Goal: Task Accomplishment & Management: Use online tool/utility

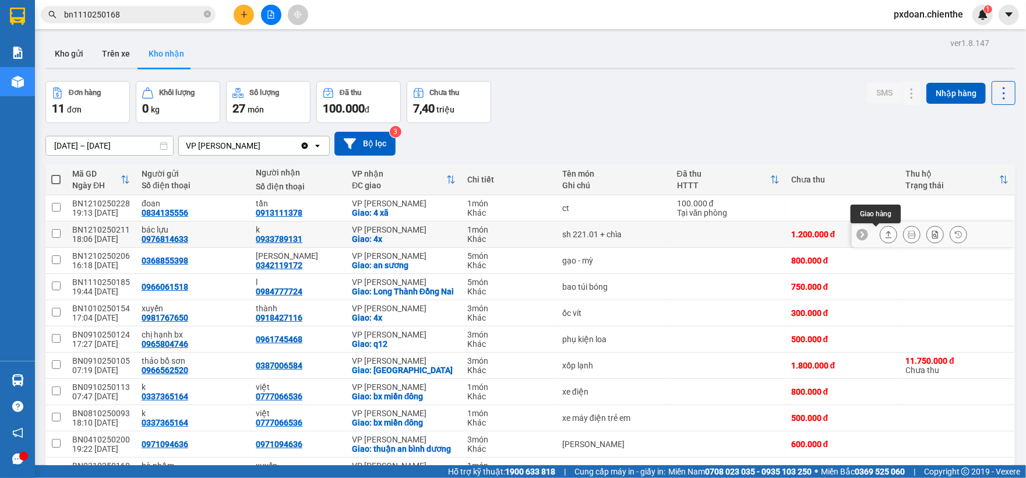
click at [886, 234] on icon at bounding box center [889, 234] width 6 height 7
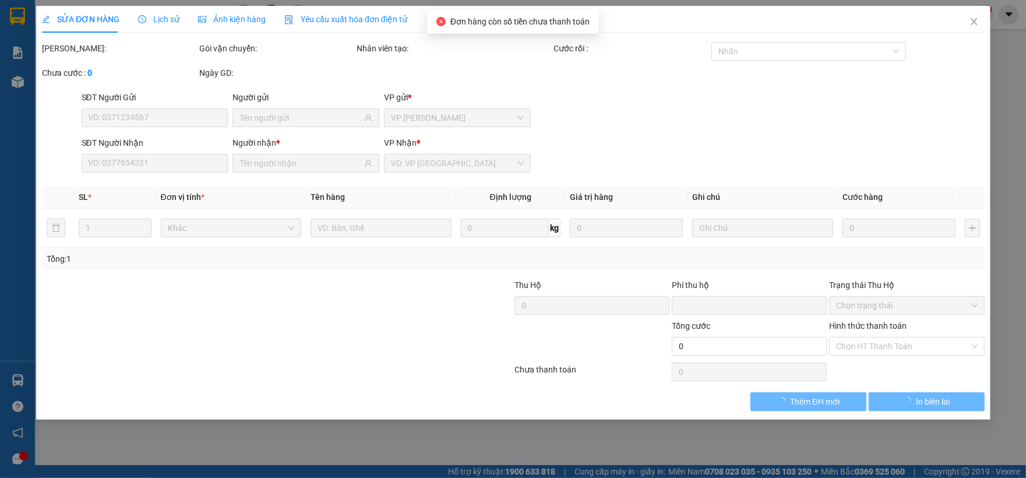
type input "0976814633"
type input "bác lựu"
type input "0933789131"
type input "k"
type input "0"
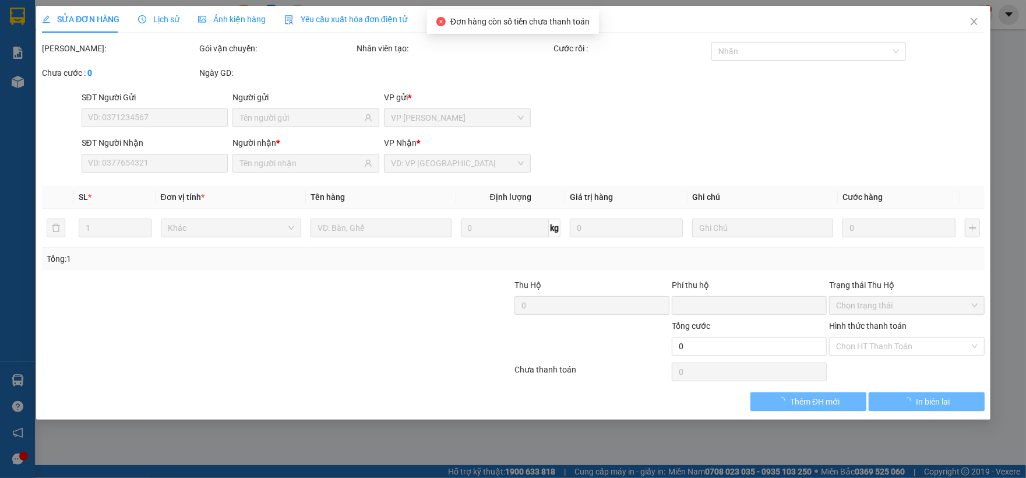
type input "1.200.000"
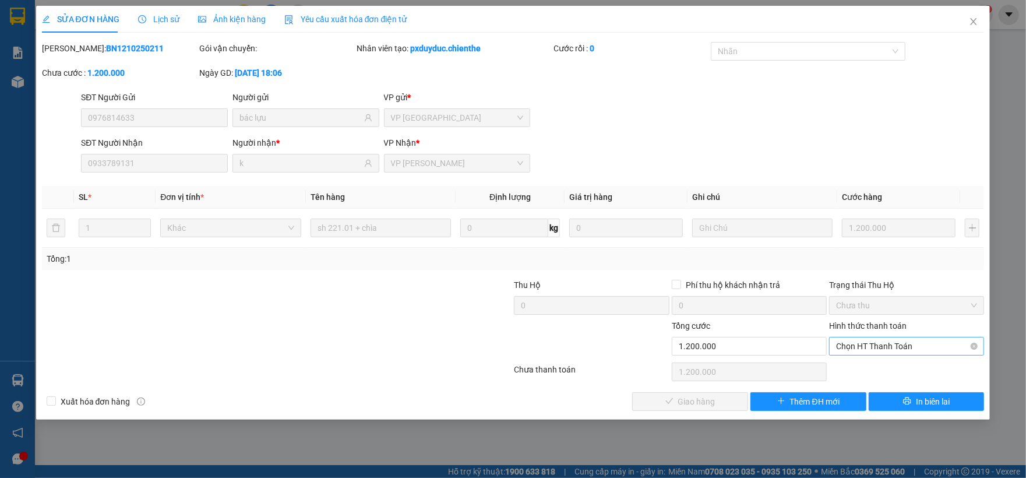
click at [905, 347] on span "Chọn HT Thanh Toán" at bounding box center [906, 345] width 141 height 17
drag, startPoint x: 907, startPoint y: 367, endPoint x: 871, endPoint y: 373, distance: 36.7
click at [903, 367] on div "Tại văn phòng" at bounding box center [906, 370] width 141 height 13
type input "0"
drag, startPoint x: 719, startPoint y: 399, endPoint x: 952, endPoint y: 173, distance: 325.2
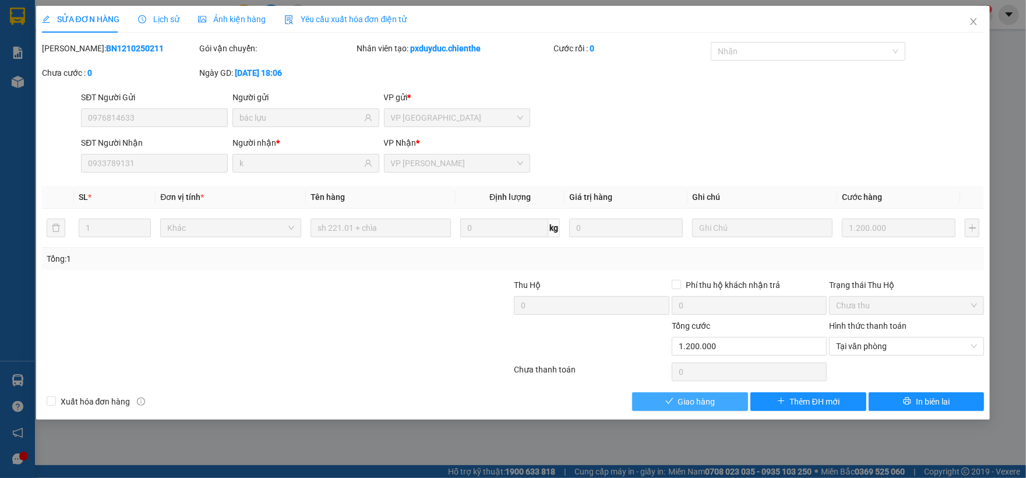
click at [721, 396] on button "Giao hàng" at bounding box center [690, 401] width 116 height 19
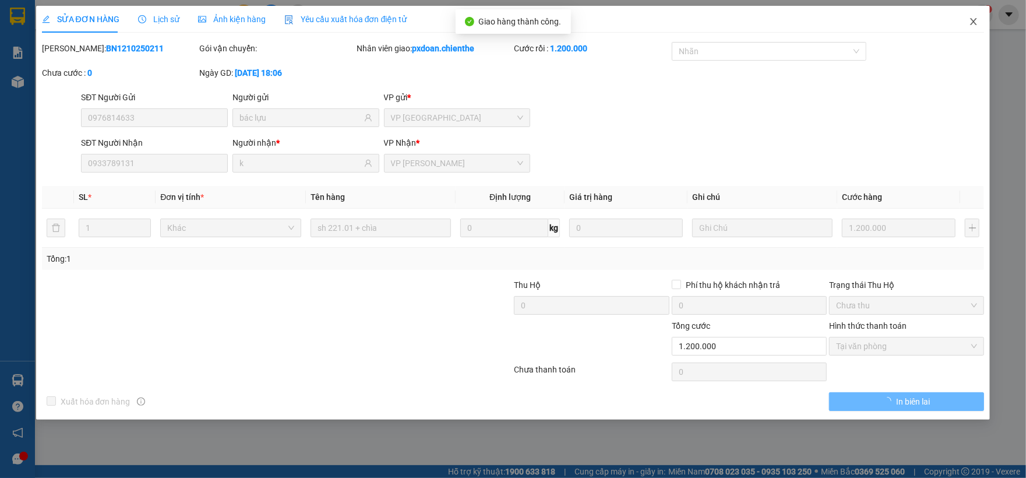
click at [978, 19] on icon "close" at bounding box center [973, 21] width 9 height 9
